Goal: Task Accomplishment & Management: Complete application form

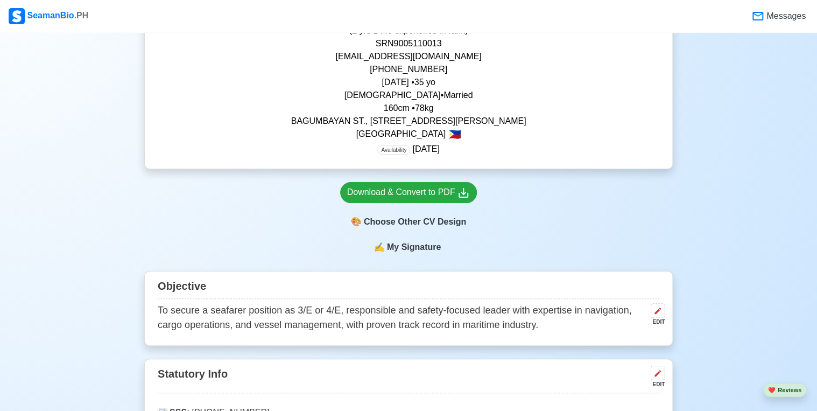
scroll to position [215, 0]
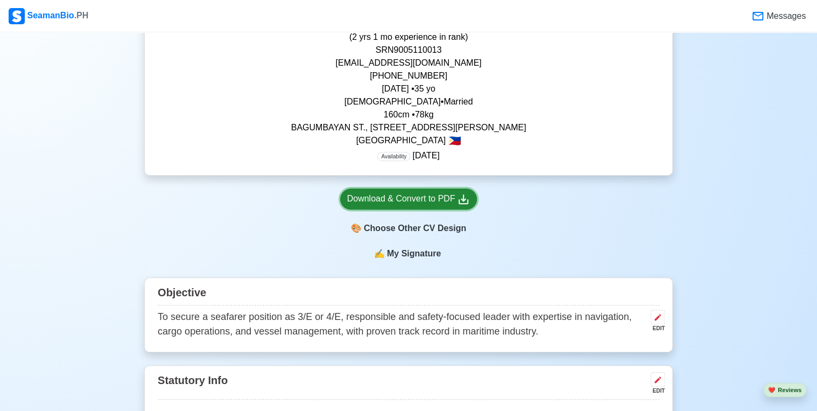
click at [446, 198] on div "Download & Convert to PDF" at bounding box center [408, 198] width 123 height 13
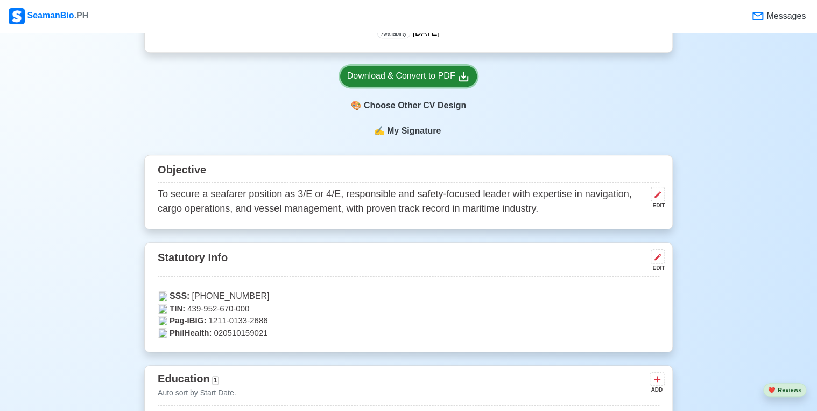
scroll to position [345, 0]
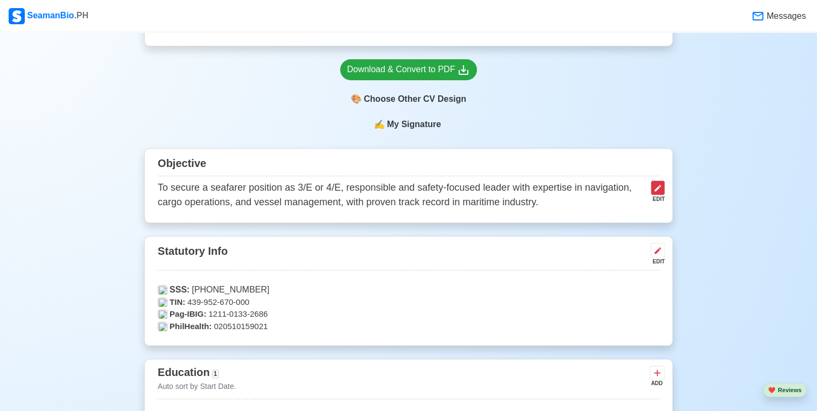
click at [661, 190] on icon at bounding box center [658, 188] width 9 height 9
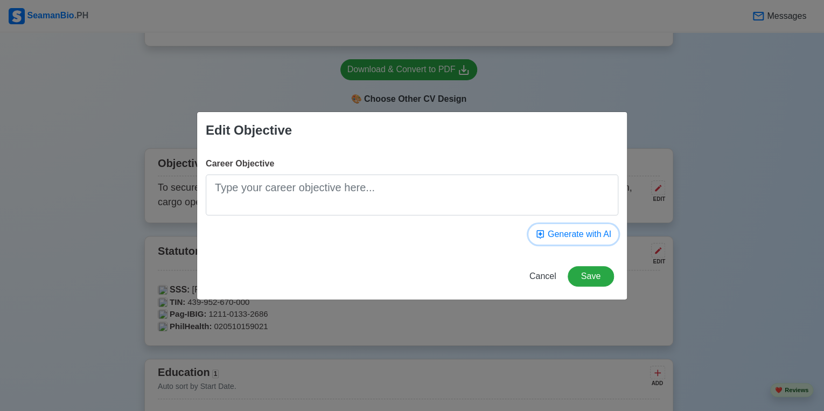
click at [569, 233] on button "Generate with AI" at bounding box center [573, 234] width 90 height 20
type textarea "To obtain a challenging 3AE / 4E position on a seafaring vessel, utilising stro…"
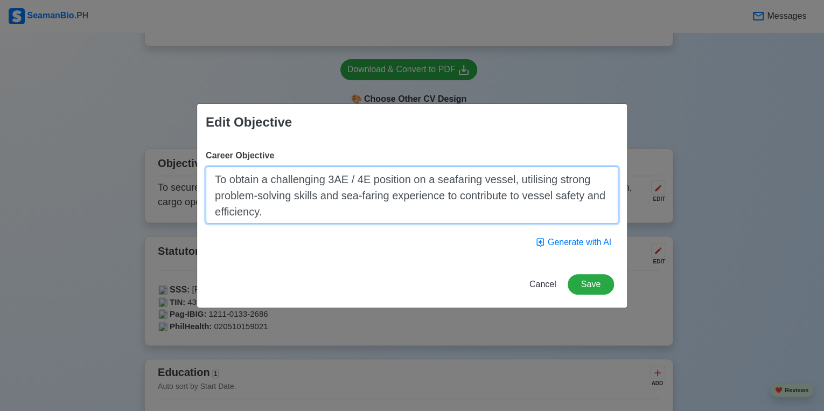
click at [472, 199] on textarea "To obtain a challenging 3AE / 4E position on a seafaring vessel, utilising stro…" at bounding box center [412, 194] width 412 height 57
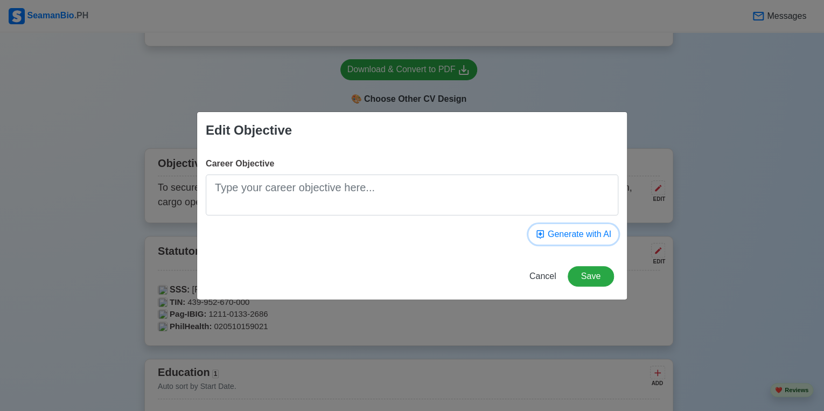
click at [571, 233] on button "Generate with AI" at bounding box center [573, 234] width 90 height 20
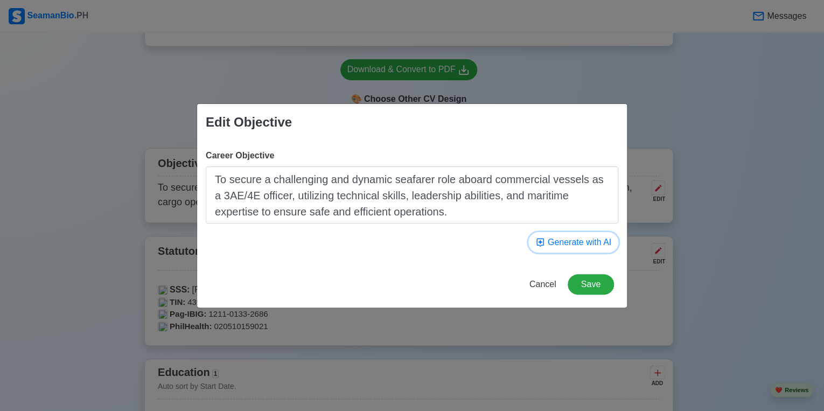
click at [564, 245] on button "Generate with AI" at bounding box center [573, 242] width 90 height 20
type textarea "To ensure safe and efficient vessel operations as a licensed 3rd Engineer and 4…"
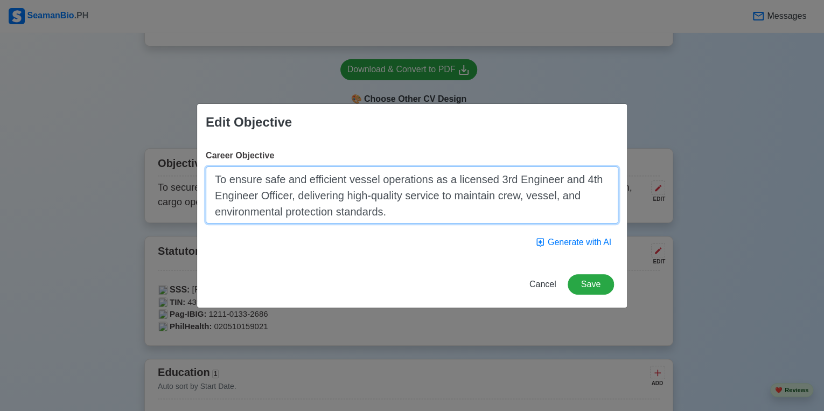
click at [450, 204] on textarea "To ensure safe and efficient vessel operations as a licensed 3rd Engineer and 4…" at bounding box center [412, 194] width 412 height 57
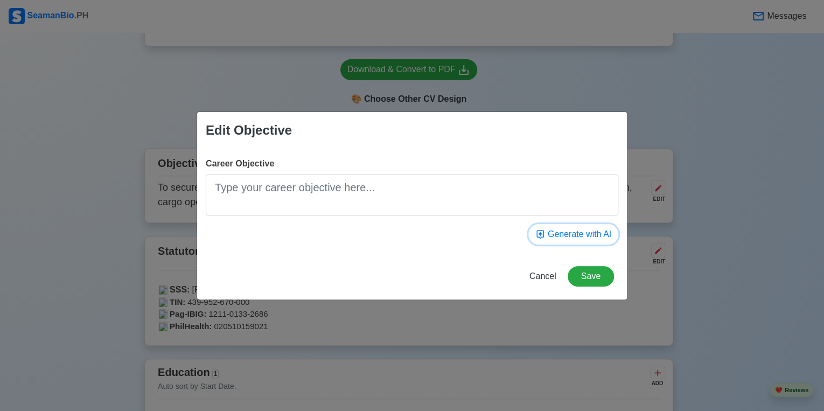
click at [571, 236] on button "Generate with AI" at bounding box center [573, 234] width 90 height 20
type textarea "To secure a 3AE/4E Seafarer position in a reputable shipping company, utilizing…"
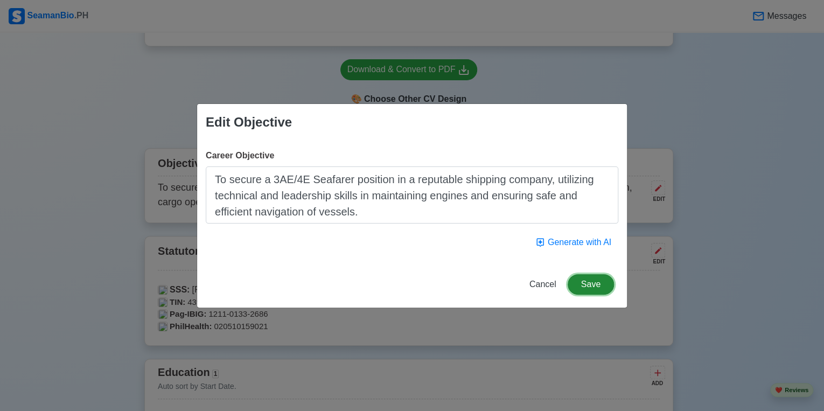
click at [590, 285] on button "Save" at bounding box center [590, 284] width 46 height 20
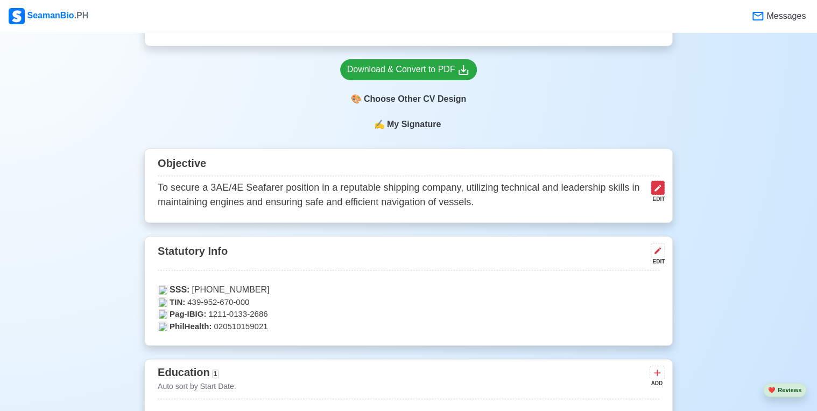
click at [663, 190] on button at bounding box center [658, 187] width 14 height 15
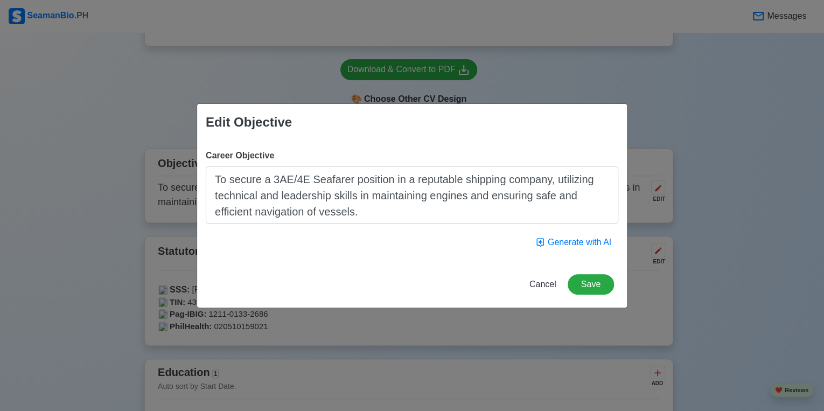
click at [435, 198] on textarea "To secure a 3AE/4E Seafarer position in a reputable shipping company, utilizing…" at bounding box center [412, 194] width 412 height 57
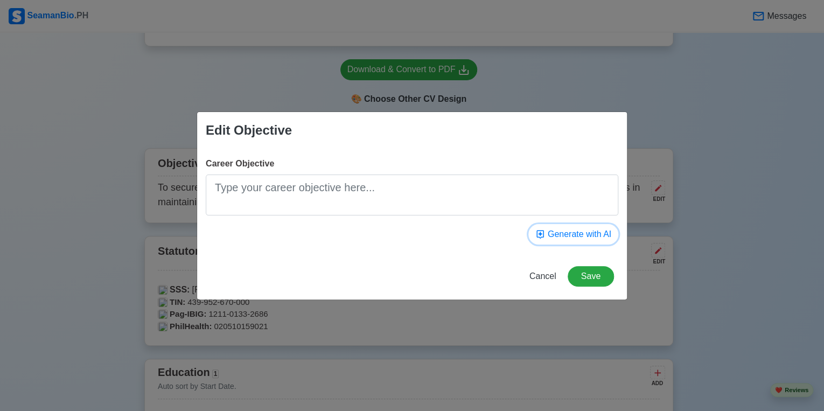
click at [574, 235] on button "Generate with AI" at bounding box center [573, 234] width 90 height 20
type textarea "To obtain a challenging seafarer position on a tanker vessel, leveraging 3AE/ 4…"
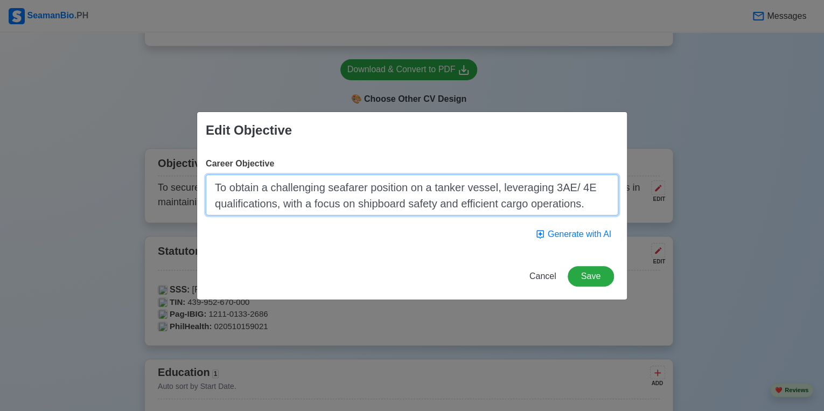
click at [553, 205] on textarea "To obtain a challenging seafarer position on a tanker vessel, leveraging 3AE/ 4…" at bounding box center [412, 194] width 412 height 41
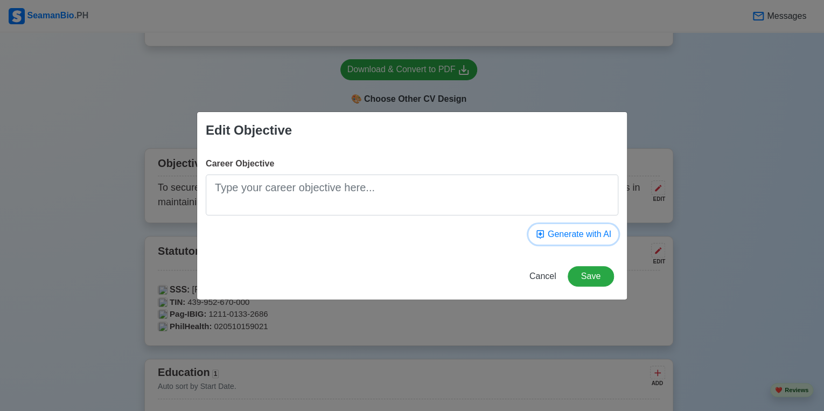
click at [590, 235] on button "Generate with AI" at bounding box center [573, 234] width 90 height 20
type textarea "To ensure the safe and efficient operation of vessels, I will utilize my A3E an…"
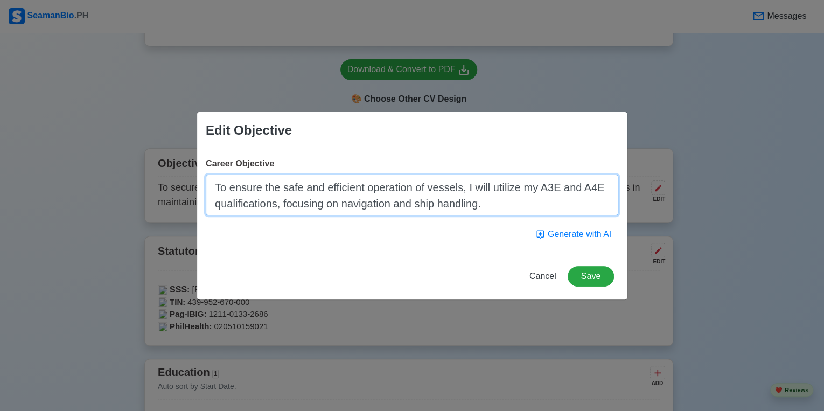
click at [413, 189] on textarea "To ensure the safe and efficient operation of vessels, I will utilize my A3E an…" at bounding box center [412, 194] width 412 height 41
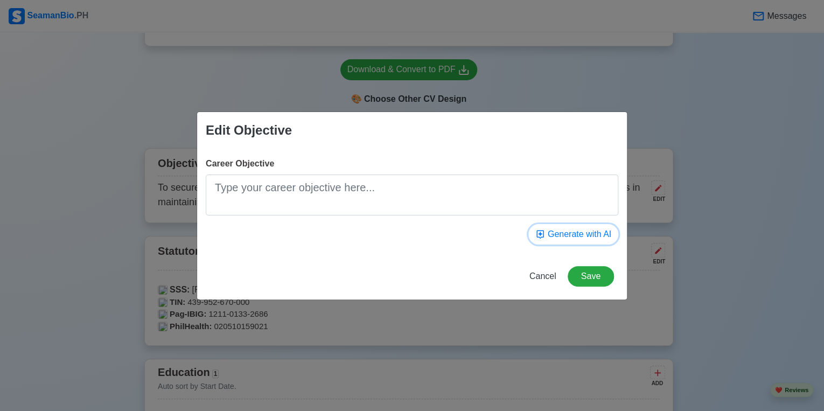
click at [577, 237] on button "Generate with AI" at bounding box center [573, 234] width 90 height 20
type textarea "To obtain a challenging seafarer role on 3AE and 4E vessels, utilizing navigati…"
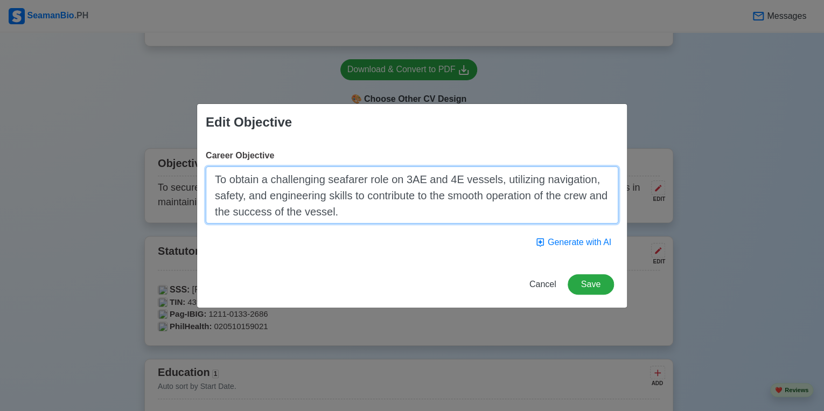
click at [523, 200] on textarea "To obtain a challenging seafarer role on 3AE and 4E vessels, utilizing navigati…" at bounding box center [412, 194] width 412 height 57
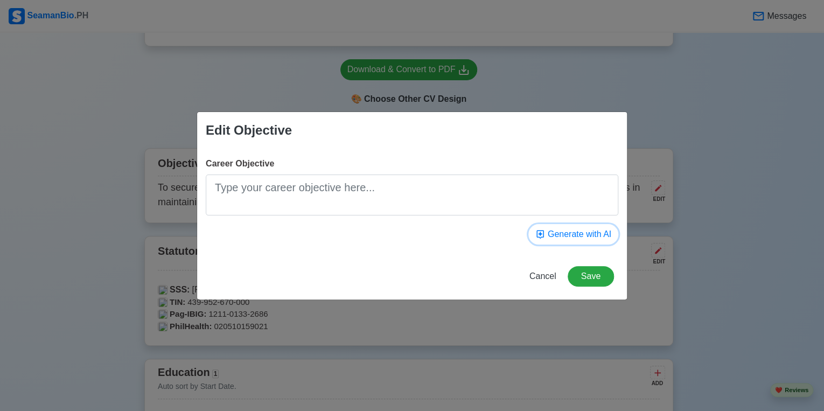
click at [575, 236] on button "Generate with AI" at bounding box center [573, 234] width 90 height 20
type textarea "To secure a challenging and rewarding position as a Seafarer, utilizing skills …"
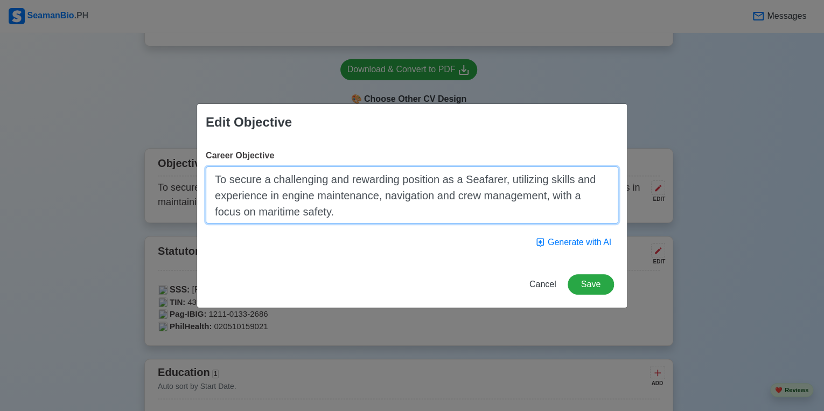
click at [476, 193] on textarea "To secure a challenging and rewarding position as a Seafarer, utilizing skills …" at bounding box center [412, 194] width 412 height 57
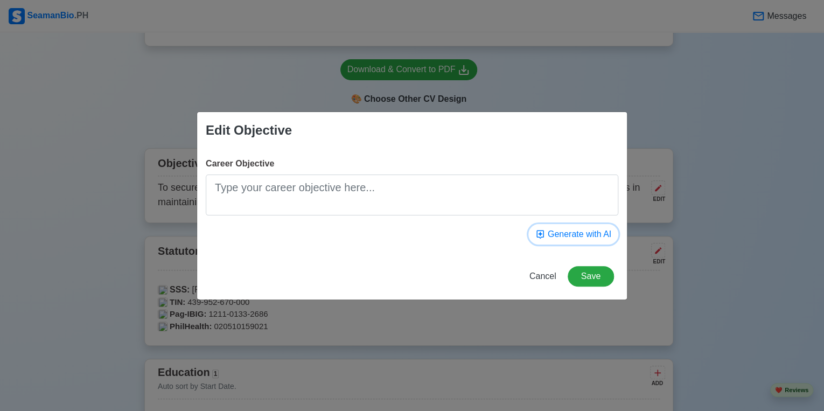
click at [585, 239] on button "Generate with AI" at bounding box center [573, 234] width 90 height 20
type textarea "To obtain a challenging position as a Seafarer on Oil Tanker vessels requiring …"
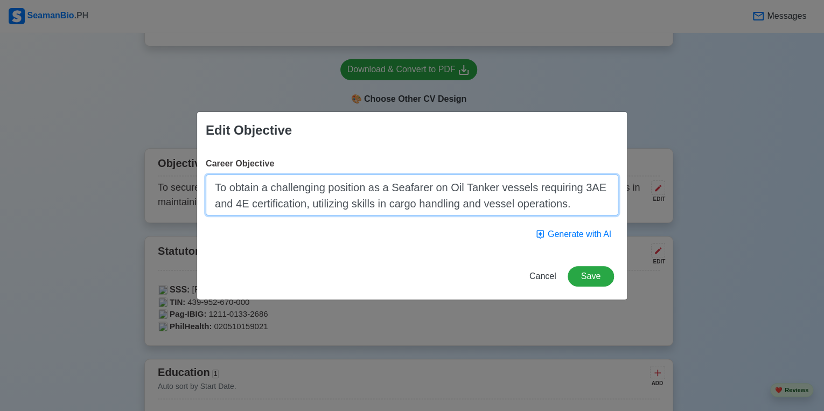
click at [493, 186] on textarea "To obtain a challenging position as a Seafarer on Oil Tanker vessels requiring …" at bounding box center [412, 194] width 412 height 41
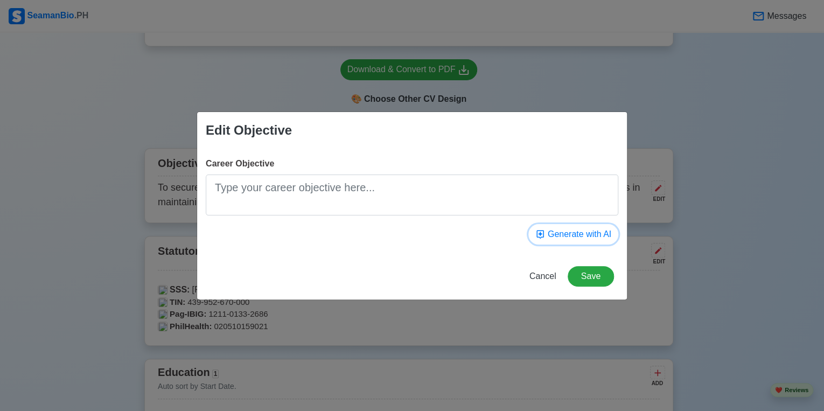
click at [563, 234] on button "Generate with AI" at bounding box center [573, 234] width 90 height 20
type textarea "To obtain a challenging role as a 3AE/4E Seafarer, utilizing my certifications …"
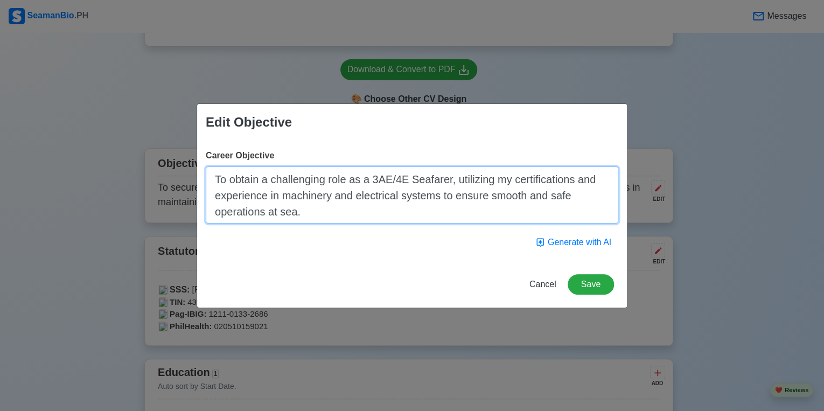
click at [535, 201] on textarea "To obtain a challenging role as a 3AE/4E Seafarer, utilizing my certifications …" at bounding box center [412, 194] width 412 height 57
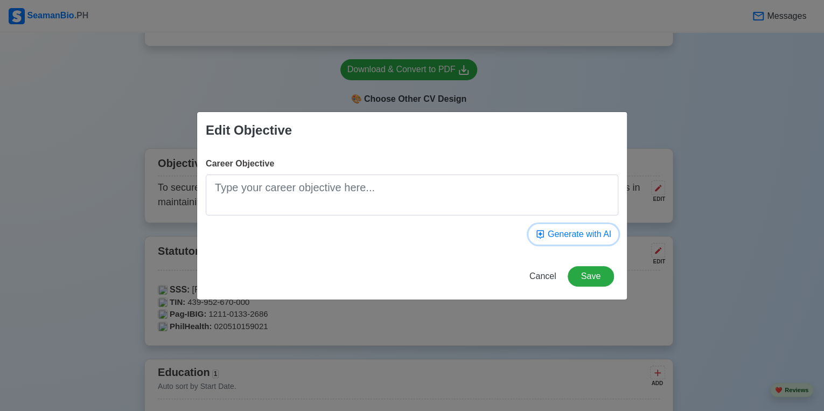
click at [573, 235] on button "Generate with AI" at bounding box center [573, 234] width 90 height 20
type textarea "To obtain a seafarer position on a tankers or bulk carrier vessel that offers o…"
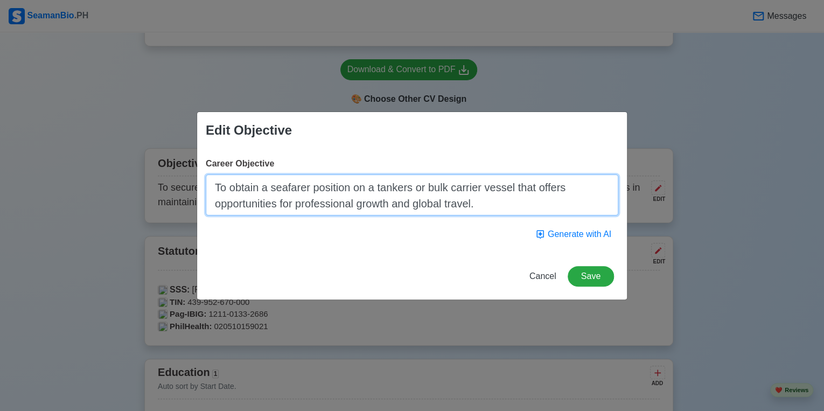
click at [510, 201] on textarea "To obtain a seafarer position on a tankers or bulk carrier vessel that offers o…" at bounding box center [412, 194] width 412 height 41
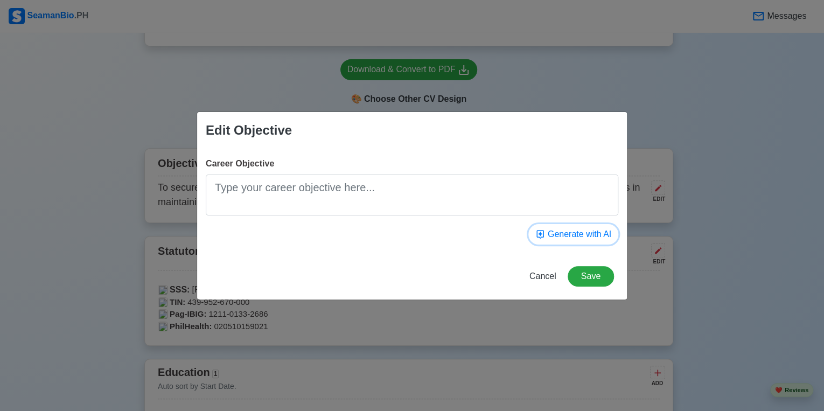
click at [575, 241] on button "Generate with AI" at bounding box center [573, 234] width 90 height 20
type textarea "To obtain an able seafarer or engineer officer position where I can utilize my …"
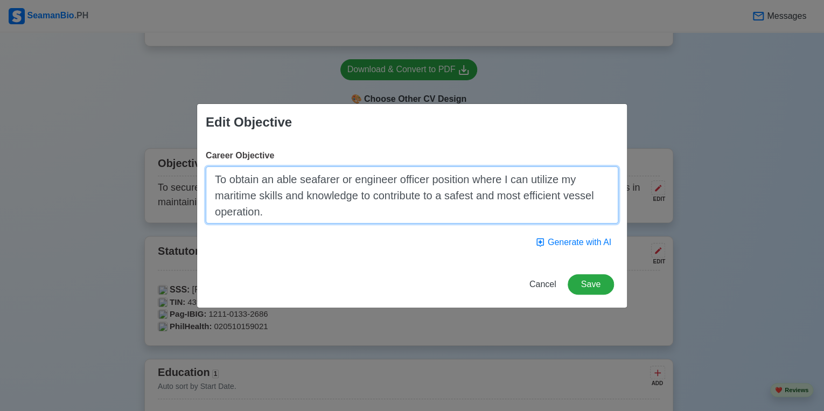
click at [438, 179] on textarea "To obtain an able seafarer or engineer officer position where I can utilize my …" at bounding box center [412, 194] width 412 height 57
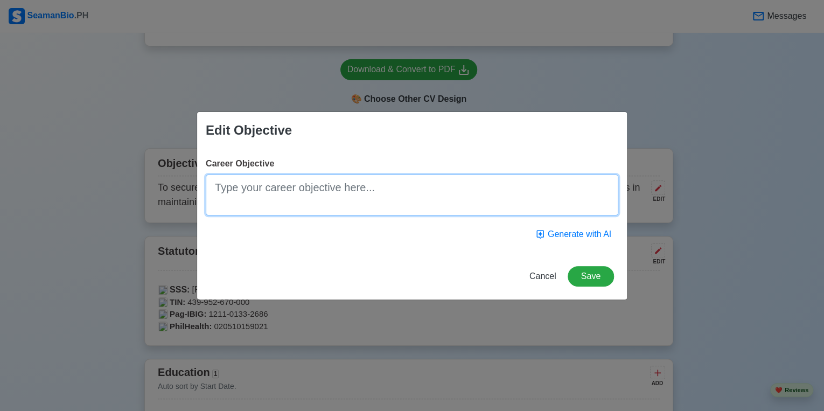
paste textarea
click at [419, 187] on textarea "Career Objective" at bounding box center [412, 194] width 412 height 41
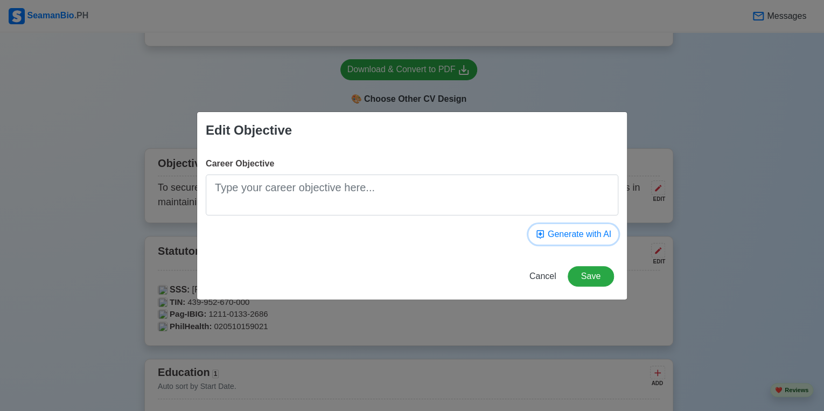
click at [573, 236] on button "Generate with AI" at bounding box center [573, 234] width 90 height 20
type textarea "To obtain a challenging and fulfilling role as a deck officer on a commercial v…"
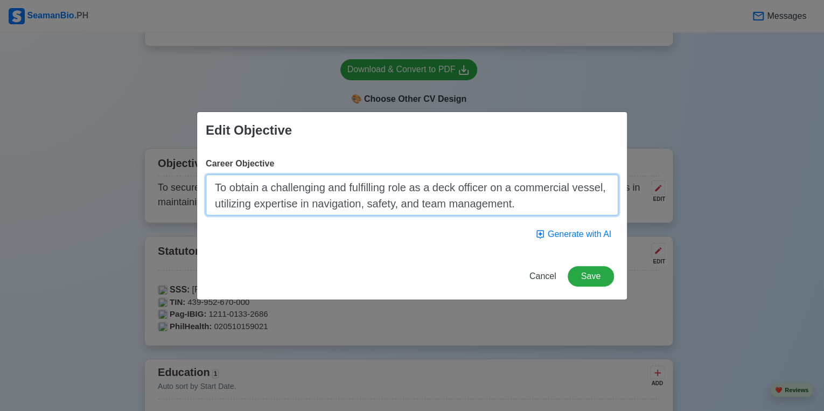
click at [439, 196] on textarea "To obtain a challenging and fulfilling role as a deck officer on a commercial v…" at bounding box center [412, 194] width 412 height 41
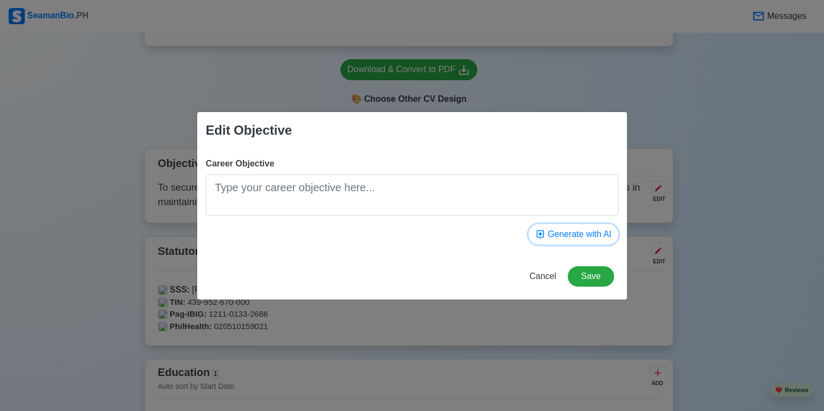
click at [560, 233] on button "Generate with AI" at bounding box center [573, 234] width 90 height 20
type textarea "To obtain a challenging and rewarding Seafarer position on a container vessel, …"
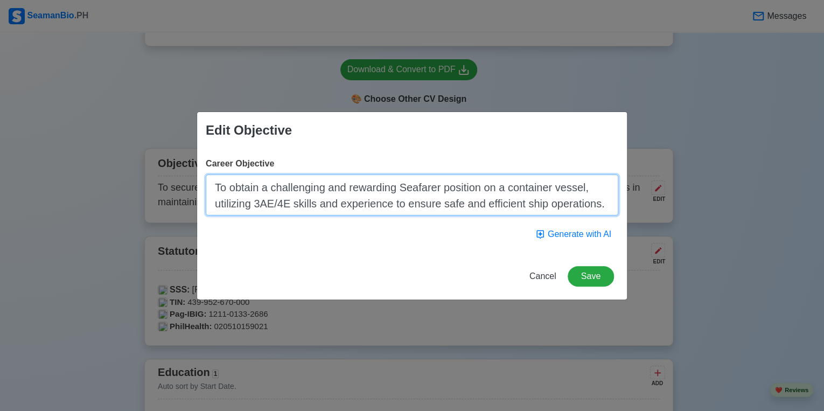
click at [459, 188] on textarea "To obtain a challenging and rewarding Seafarer position on a container vessel, …" at bounding box center [412, 194] width 412 height 41
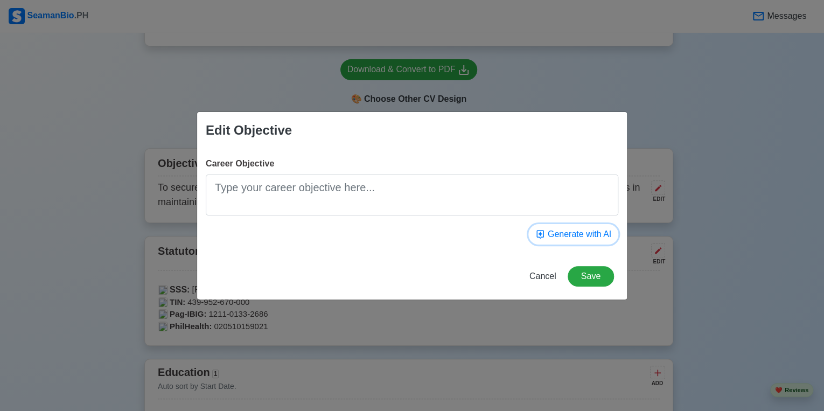
click at [592, 237] on button "Generate with AI" at bounding box center [573, 234] width 90 height 20
type textarea "To enhance the safety and efficiency of maritime operations, utilizing strong c…"
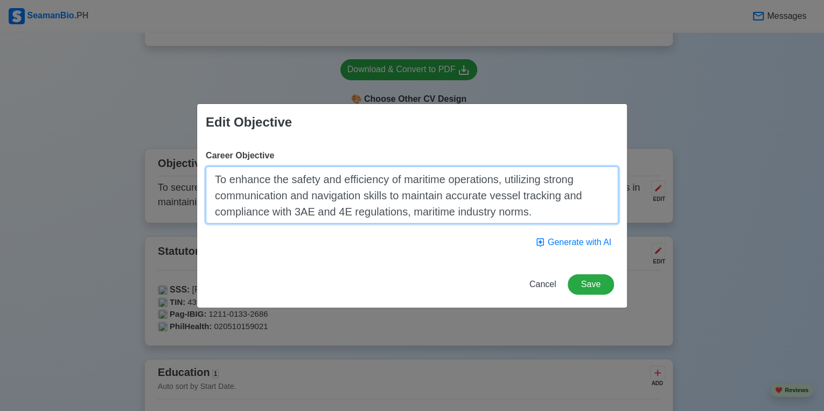
click at [549, 214] on textarea "To enhance the safety and efficiency of maritime operations, utilizing strong c…" at bounding box center [412, 194] width 412 height 57
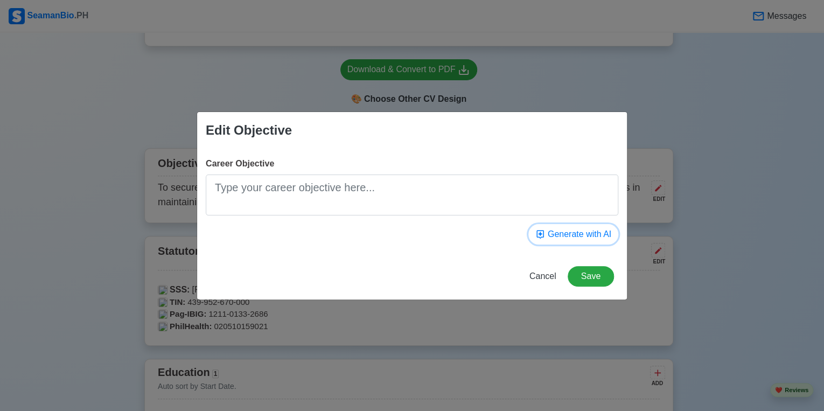
click at [591, 230] on button "Generate with AI" at bounding box center [573, 234] width 90 height 20
type textarea "To seek a challenging position aboard an oil tanker vessel, utilizing experienc…"
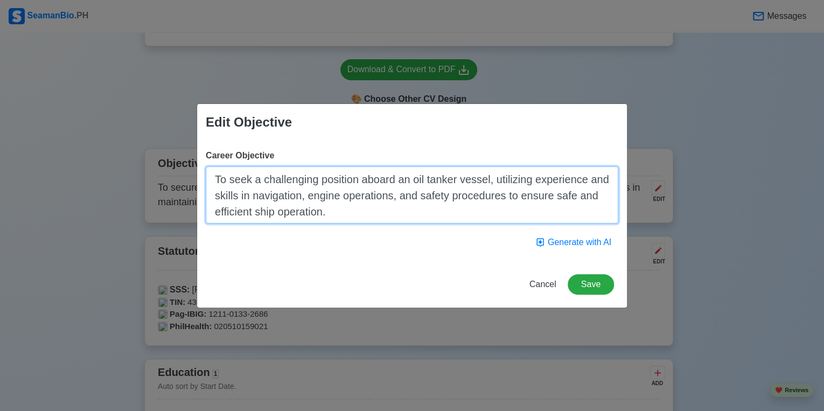
click at [447, 197] on textarea "To seek a challenging position aboard an oil tanker vessel, utilizing experienc…" at bounding box center [412, 194] width 412 height 57
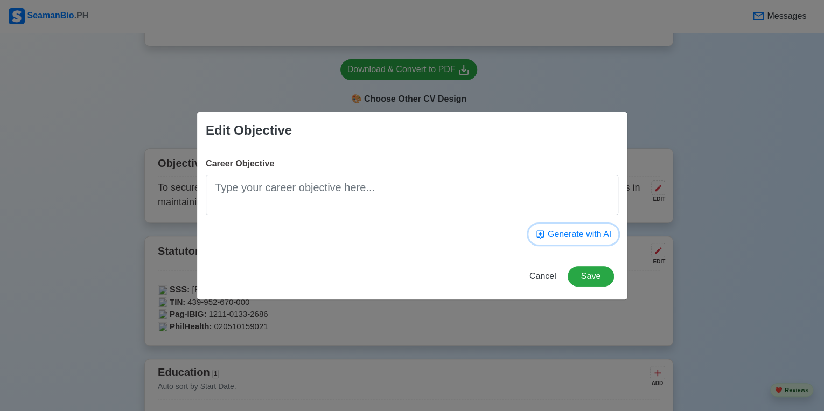
click at [559, 235] on button "Generate with AI" at bounding box center [573, 234] width 90 height 20
type textarea "To achieve a challenging role as a seafarer, utilizing skills and experience in…"
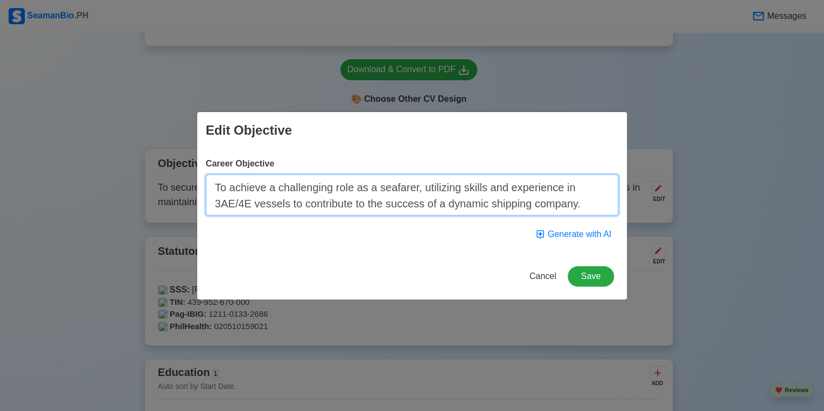
click at [362, 186] on textarea "To achieve a challenging role as a seafarer, utilizing skills and experience in…" at bounding box center [412, 194] width 412 height 41
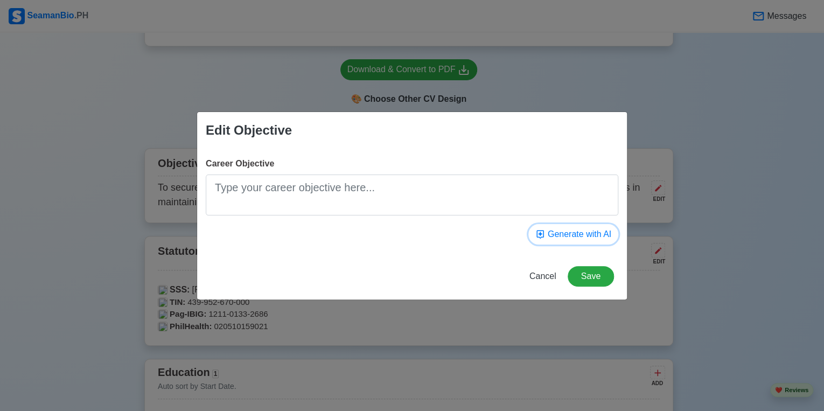
click at [570, 234] on button "Generate with AI" at bounding box center [573, 234] width 90 height 20
type textarea "To contribute to a safe and efficient maritime operation, I possess a valid 3A.…"
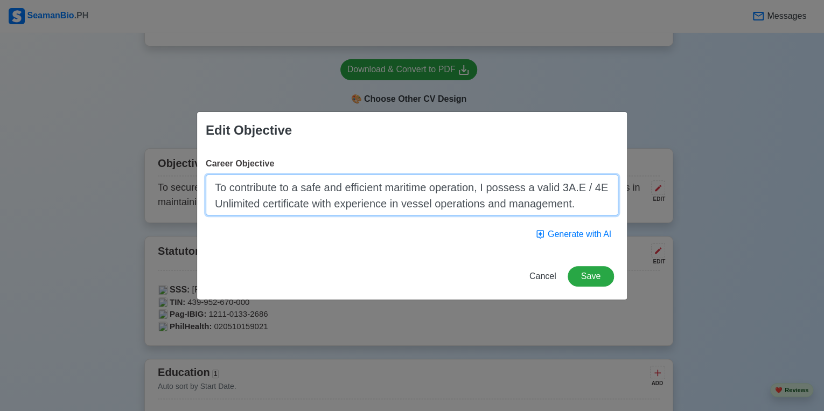
click at [312, 202] on textarea "To contribute to a safe and efficient maritime operation, I possess a valid 3A.…" at bounding box center [412, 194] width 412 height 41
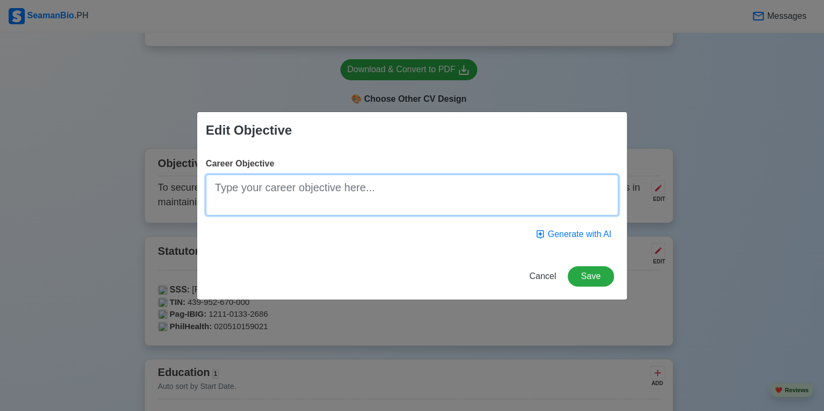
click at [396, 195] on textarea "Career Objective" at bounding box center [412, 194] width 412 height 41
paste textarea "To join a reputable maritime organization where I can apply my proven ability t…"
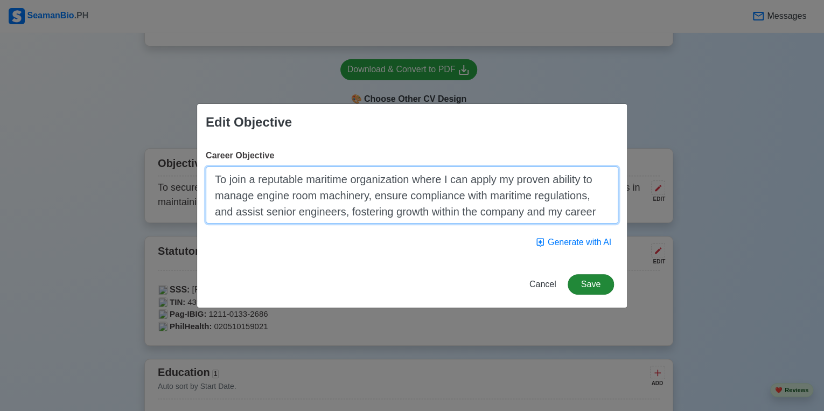
type textarea "To join a reputable maritime organization where I can apply my proven ability t…"
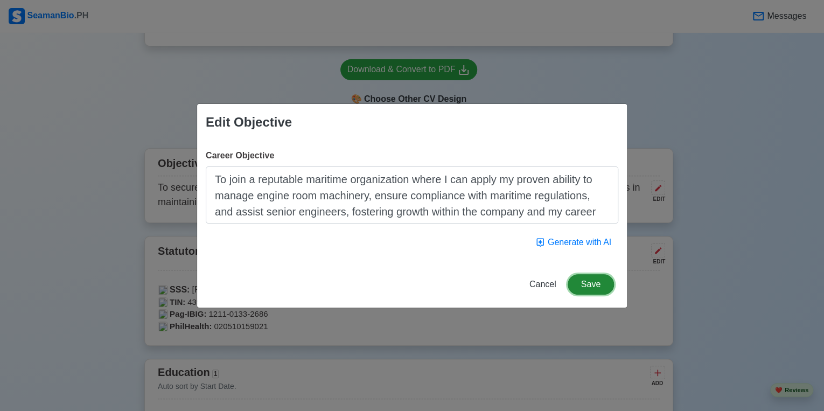
click at [593, 281] on button "Save" at bounding box center [590, 284] width 46 height 20
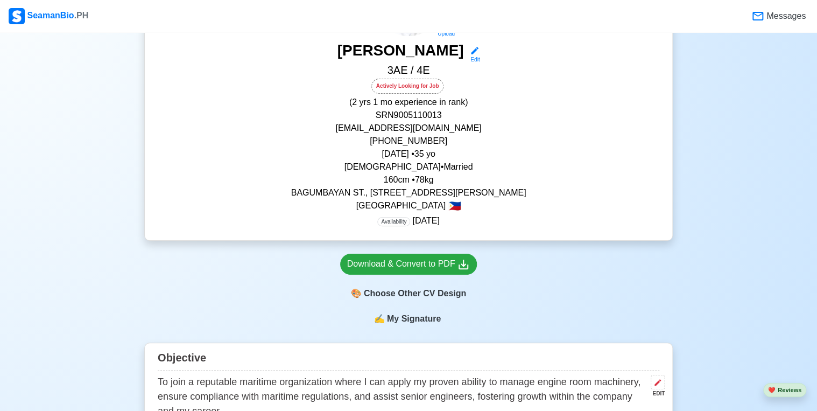
scroll to position [172, 0]
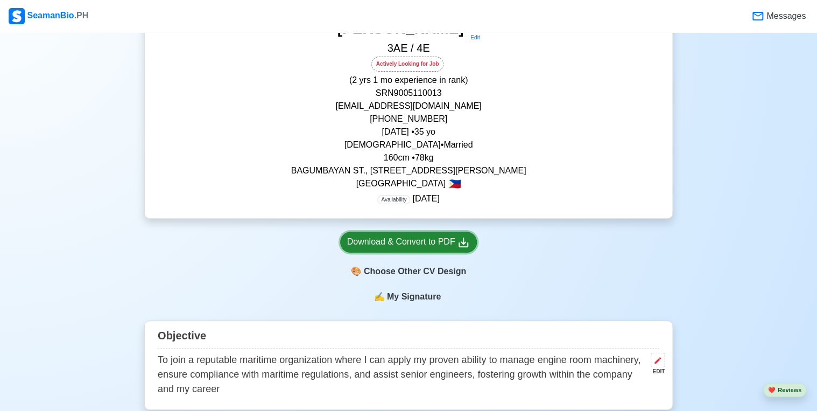
click at [463, 243] on icon at bounding box center [464, 242] width 10 height 10
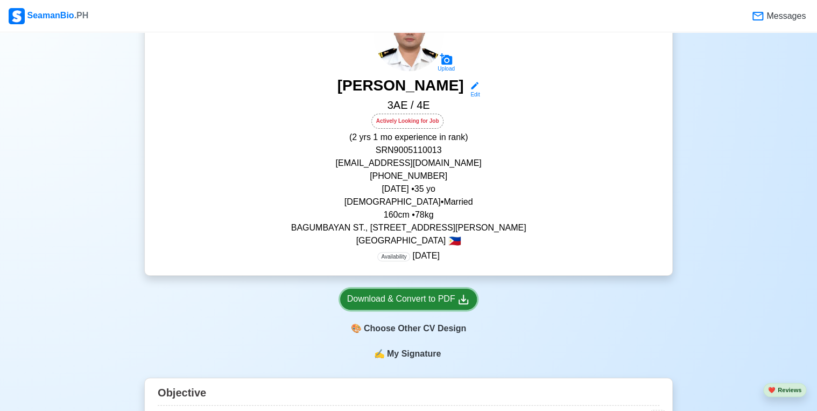
scroll to position [0, 0]
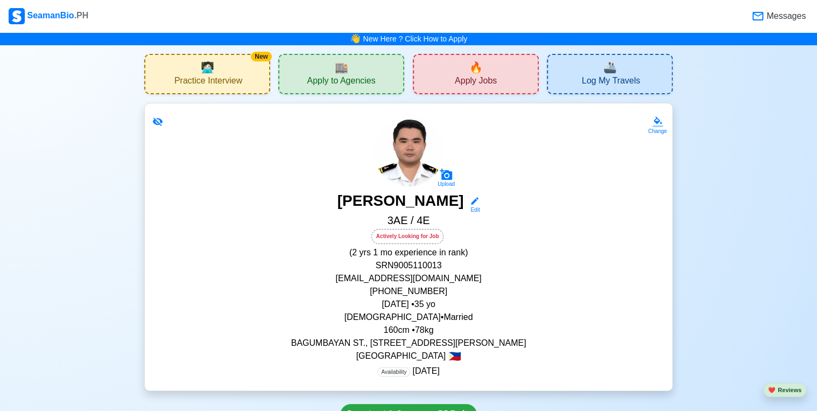
click at [361, 75] on span "Apply to Agencies" at bounding box center [341, 81] width 68 height 13
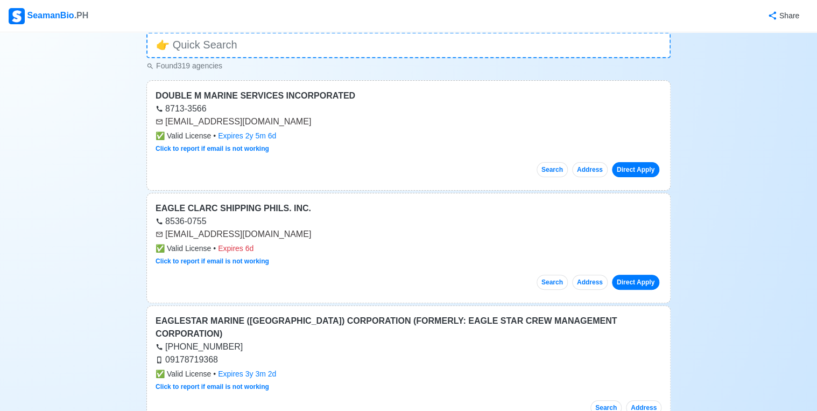
scroll to position [86, 0]
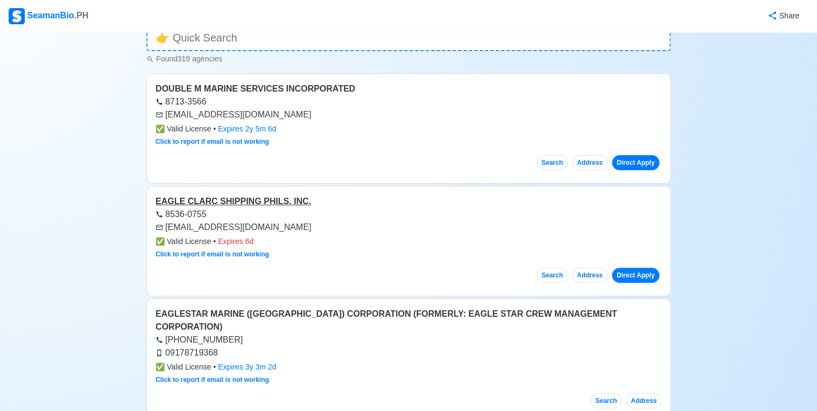
drag, startPoint x: 265, startPoint y: 201, endPoint x: 230, endPoint y: 199, distance: 35.1
click at [230, 199] on div "EAGLE CLARC SHIPPING PHILS. INC." at bounding box center [409, 201] width 506 height 13
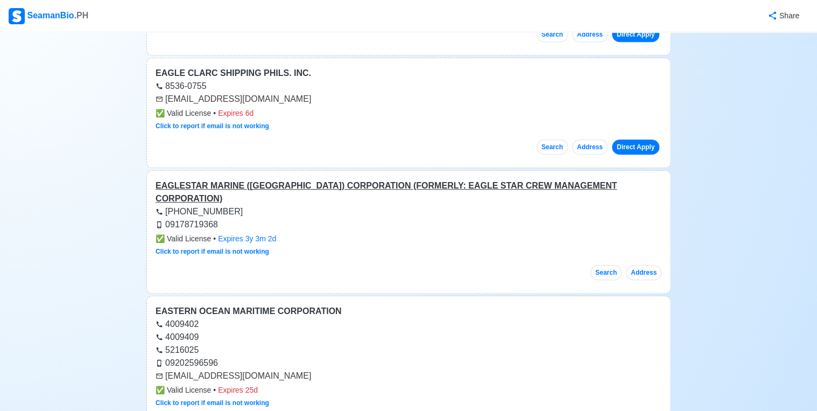
scroll to position [215, 0]
click at [322, 181] on div "EAGLESTAR MARINE ([GEOGRAPHIC_DATA]) CORPORATION (FORMERLY: EAGLE STAR CREW MAN…" at bounding box center [409, 191] width 506 height 26
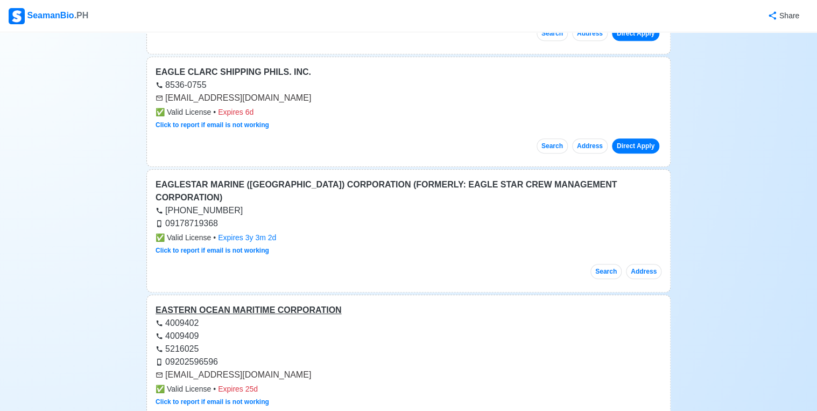
click at [234, 304] on div "EASTERN OCEAN MARITIME CORPORATION" at bounding box center [409, 310] width 506 height 13
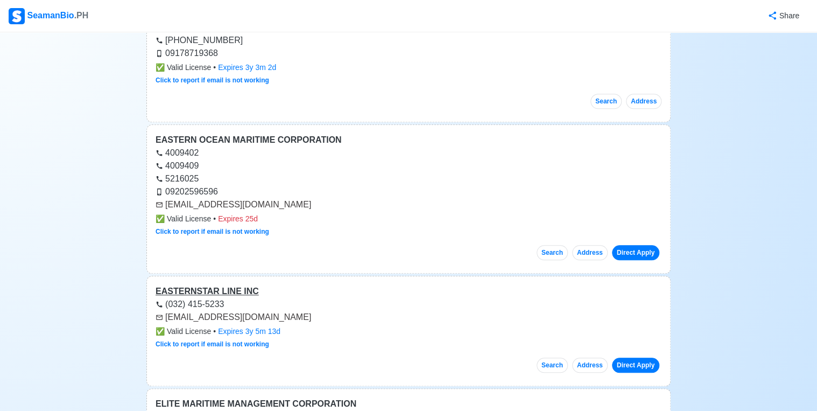
scroll to position [388, 0]
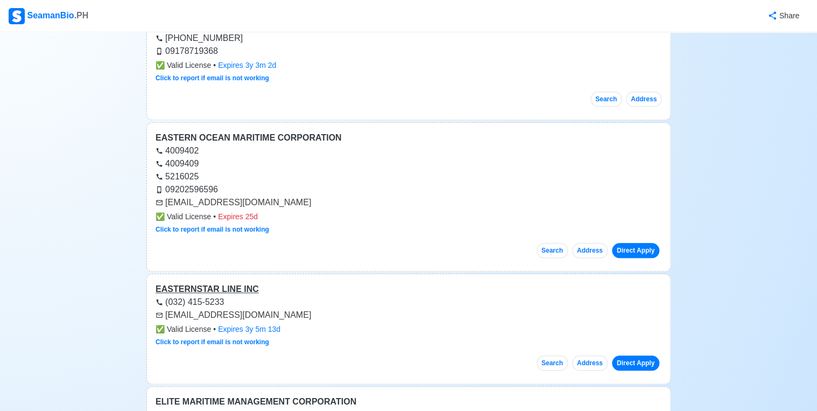
click at [210, 283] on div "EASTERNSTAR LINE INC" at bounding box center [409, 289] width 506 height 13
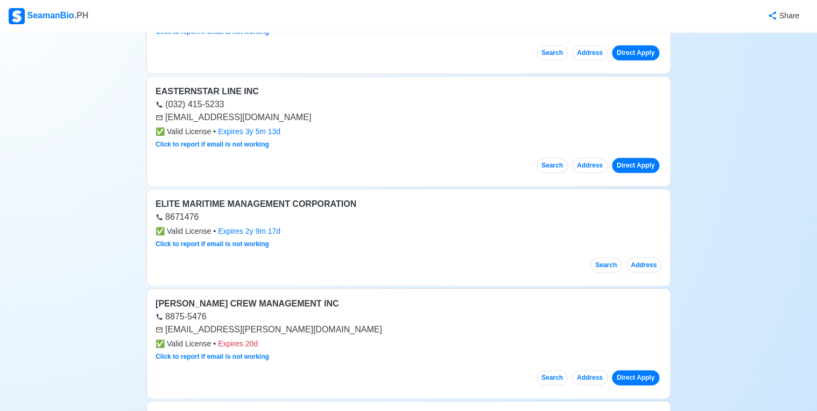
scroll to position [603, 0]
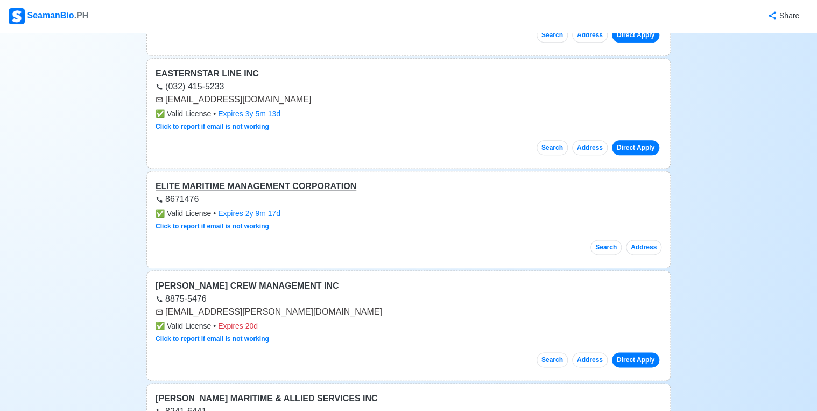
click at [272, 180] on div "ELITE MARITIME MANAGEMENT CORPORATION" at bounding box center [409, 186] width 506 height 13
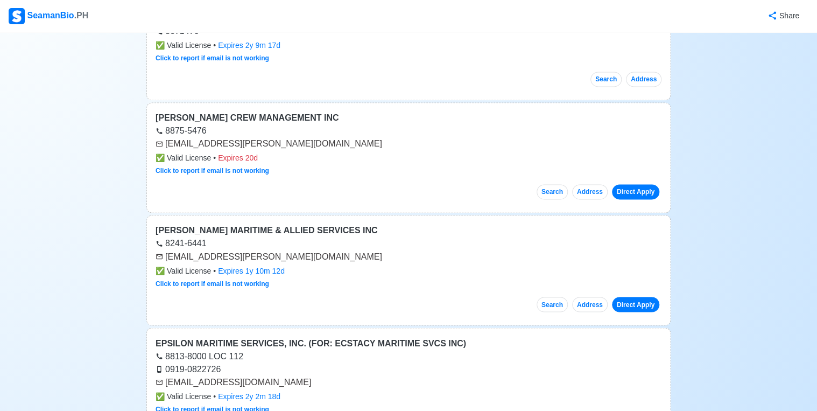
scroll to position [818, 0]
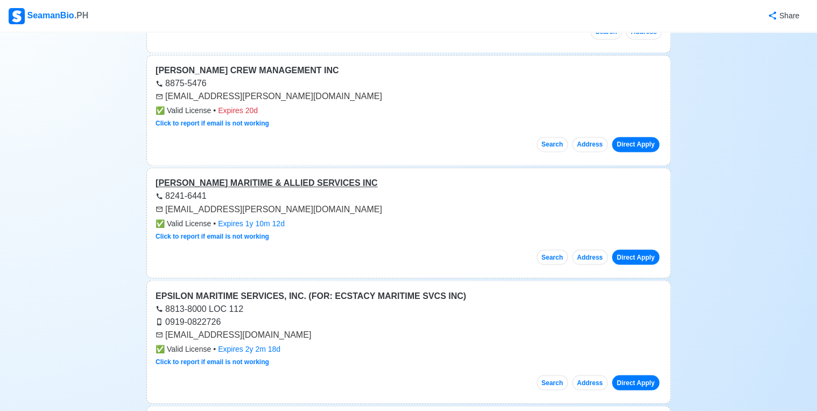
click at [252, 177] on div "[PERSON_NAME] MARITIME & ALLIED SERVICES INC" at bounding box center [409, 183] width 506 height 13
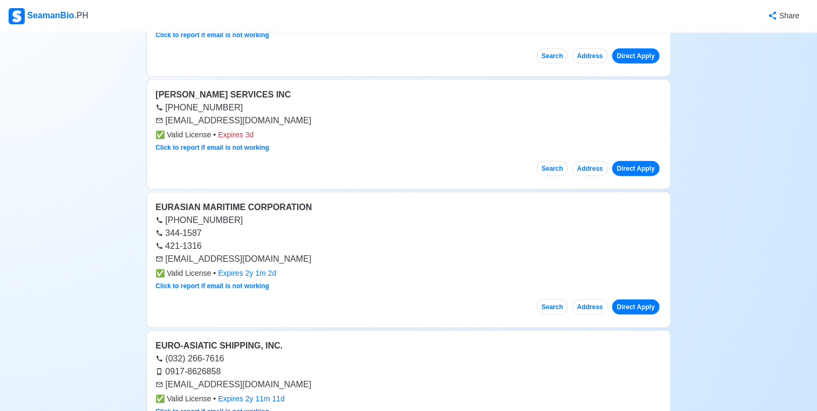
scroll to position [1335, 0]
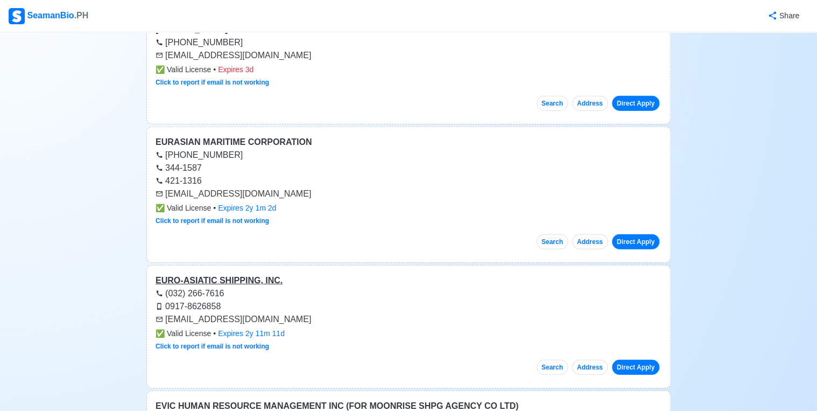
click at [248, 274] on div "EURO-ASIATIC SHIPPING, INC." at bounding box center [409, 280] width 506 height 13
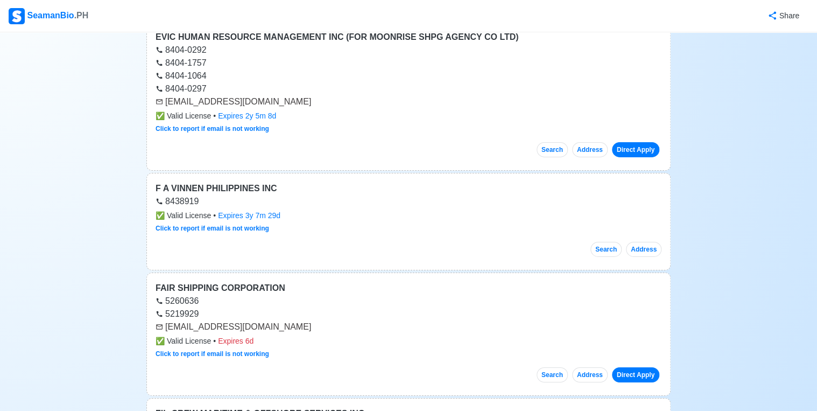
scroll to position [1723, 0]
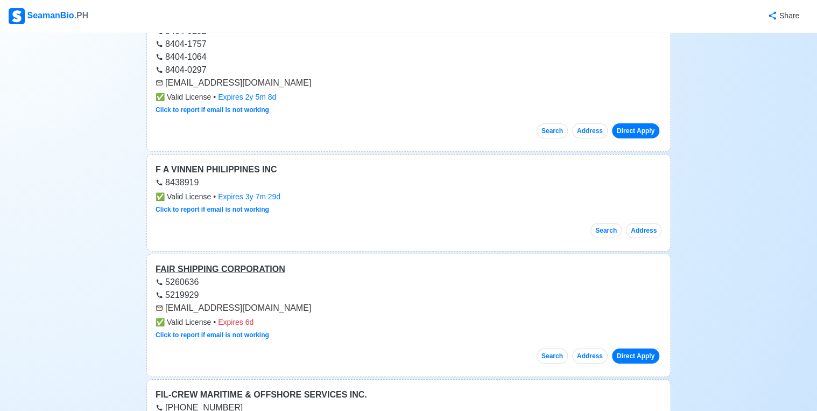
click at [225, 263] on div "FAIR SHIPPING CORPORATION" at bounding box center [409, 269] width 506 height 13
click at [633, 348] on link "Direct Apply" at bounding box center [635, 355] width 47 height 15
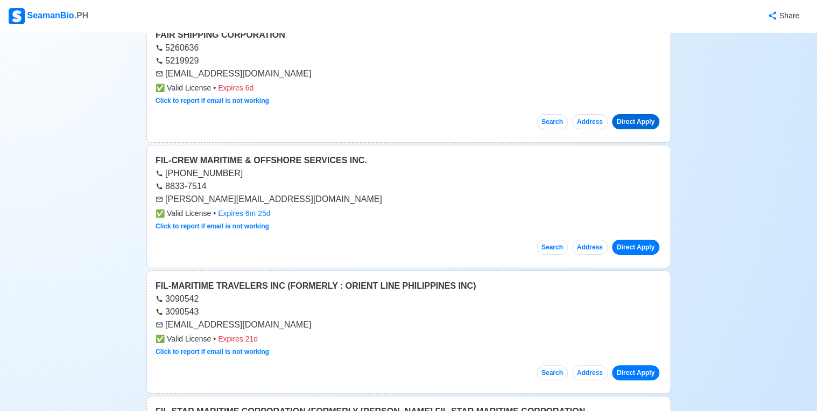
scroll to position [1981, 0]
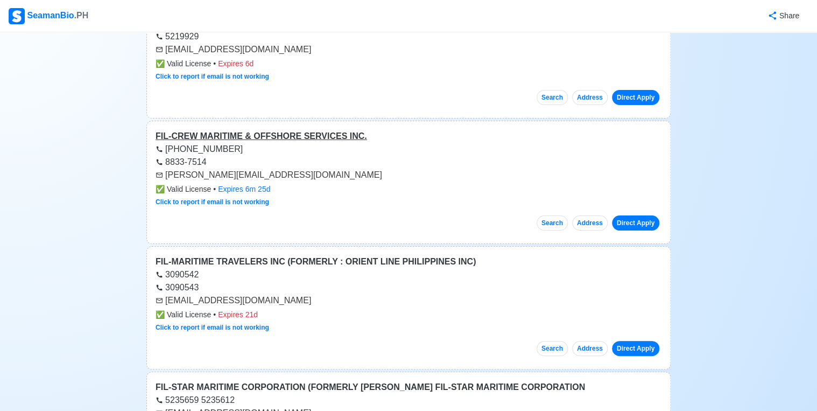
click at [279, 130] on div "FIL-CREW MARITIME & OFFSHORE SERVICES INC." at bounding box center [409, 136] width 506 height 13
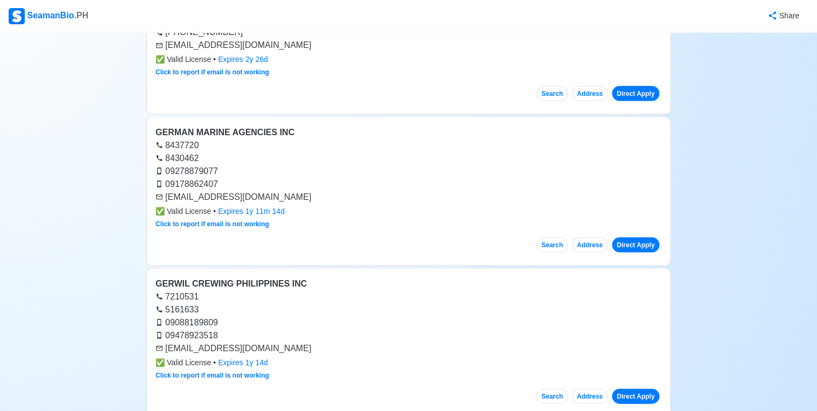
scroll to position [2972, 0]
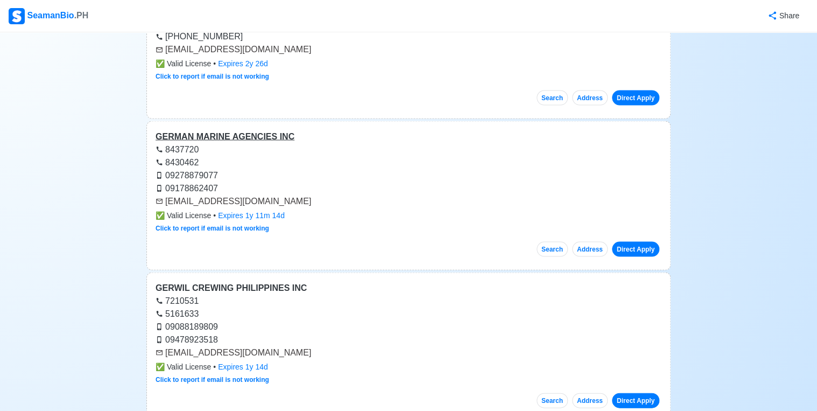
click at [262, 130] on div "GERMAN MARINE AGENCIES INC" at bounding box center [409, 136] width 506 height 13
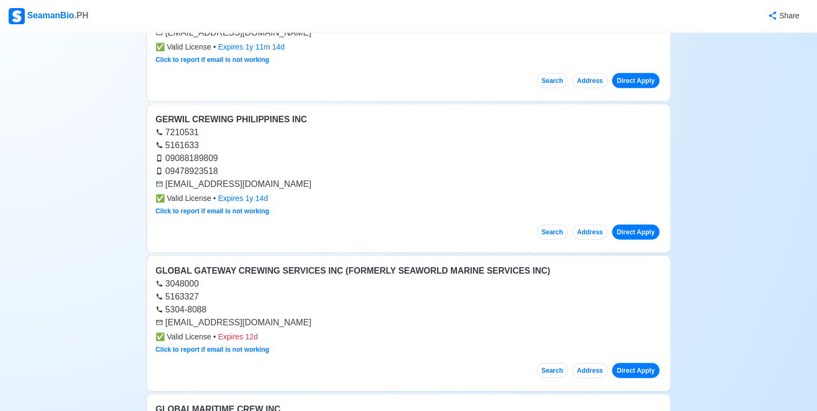
scroll to position [3144, 0]
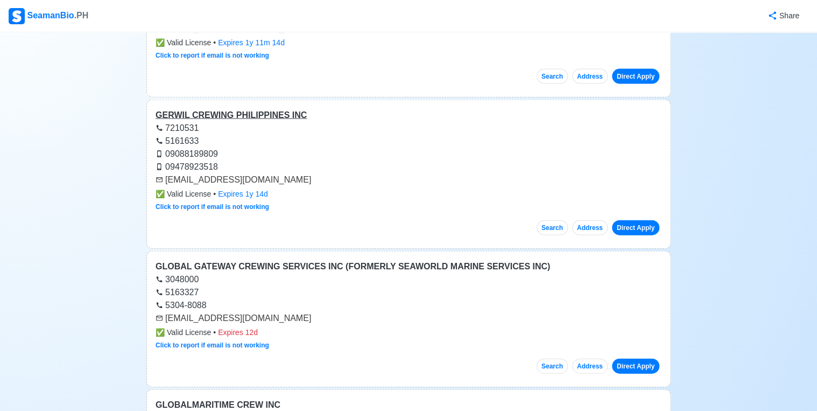
click at [216, 109] on div "GERWIL CREWING PHILIPPINES INC" at bounding box center [409, 115] width 506 height 13
click at [644, 220] on link "Direct Apply" at bounding box center [635, 227] width 47 height 15
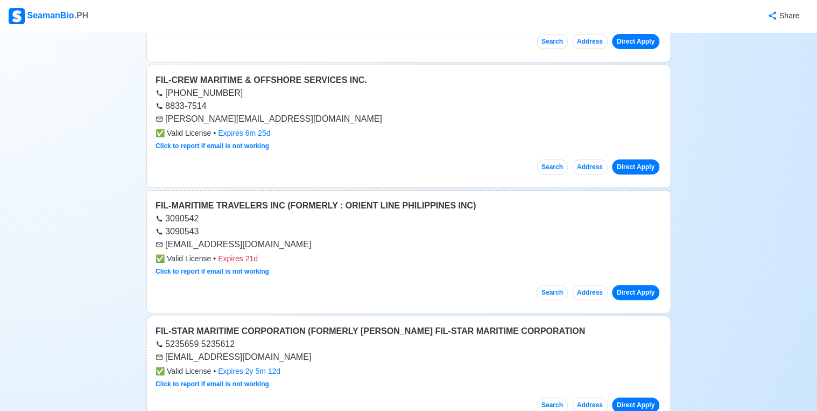
scroll to position [2024, 0]
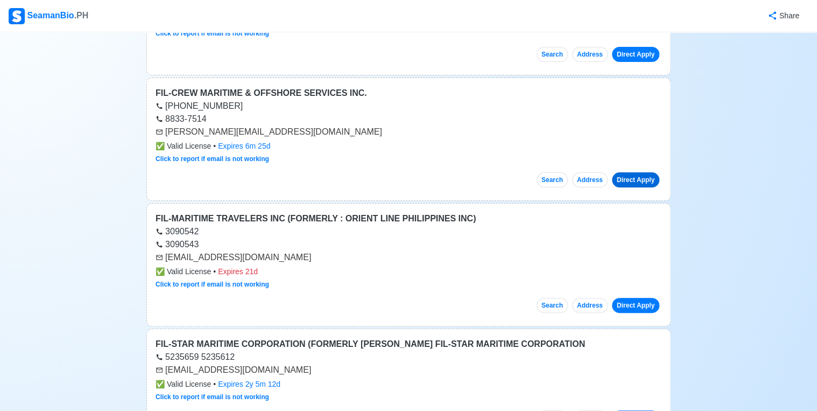
click at [630, 172] on link "Direct Apply" at bounding box center [635, 179] width 47 height 15
drag, startPoint x: 687, startPoint y: 167, endPoint x: 680, endPoint y: 170, distance: 7.5
click at [636, 172] on link "Direct Apply" at bounding box center [635, 179] width 47 height 15
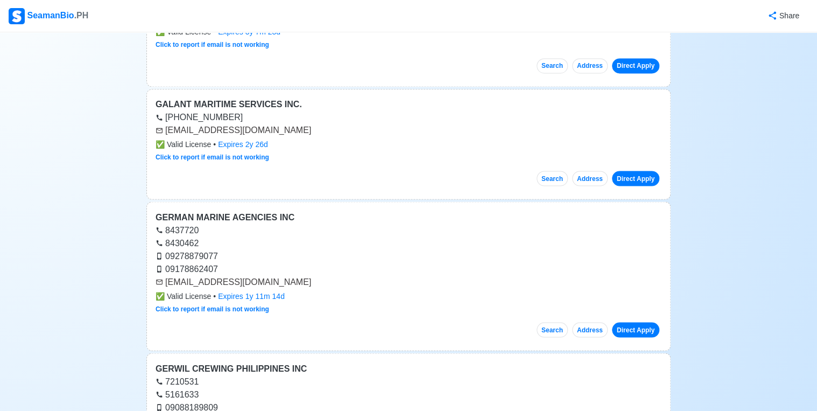
scroll to position [2886, 0]
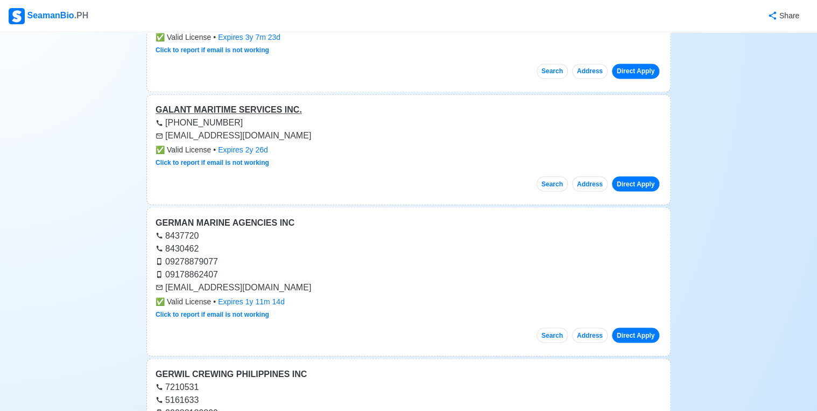
click at [237, 103] on div "GALANT MARITIME SERVICES INC." at bounding box center [409, 109] width 506 height 13
click at [640, 176] on link "Direct Apply" at bounding box center [635, 183] width 47 height 15
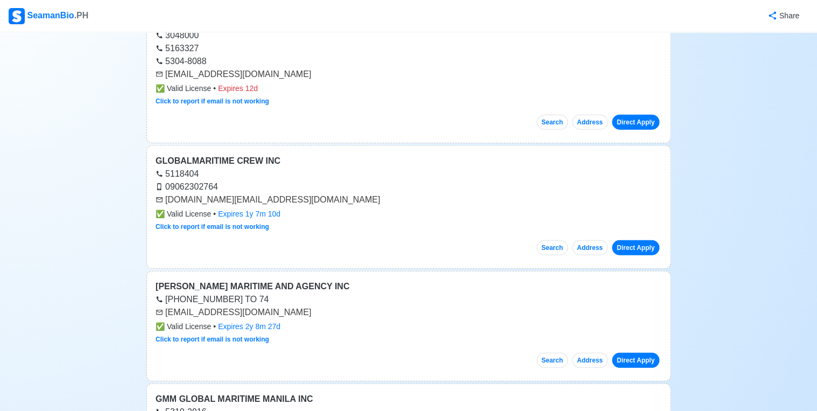
scroll to position [3403, 0]
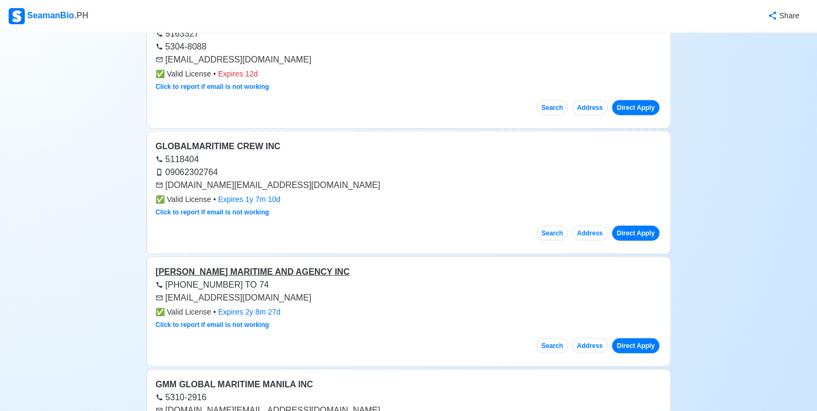
click at [258, 265] on div "[PERSON_NAME] MARITIME AND AGENCY INC" at bounding box center [409, 271] width 506 height 13
click at [630, 338] on link "Direct Apply" at bounding box center [635, 345] width 47 height 15
